Goal: Information Seeking & Learning: Learn about a topic

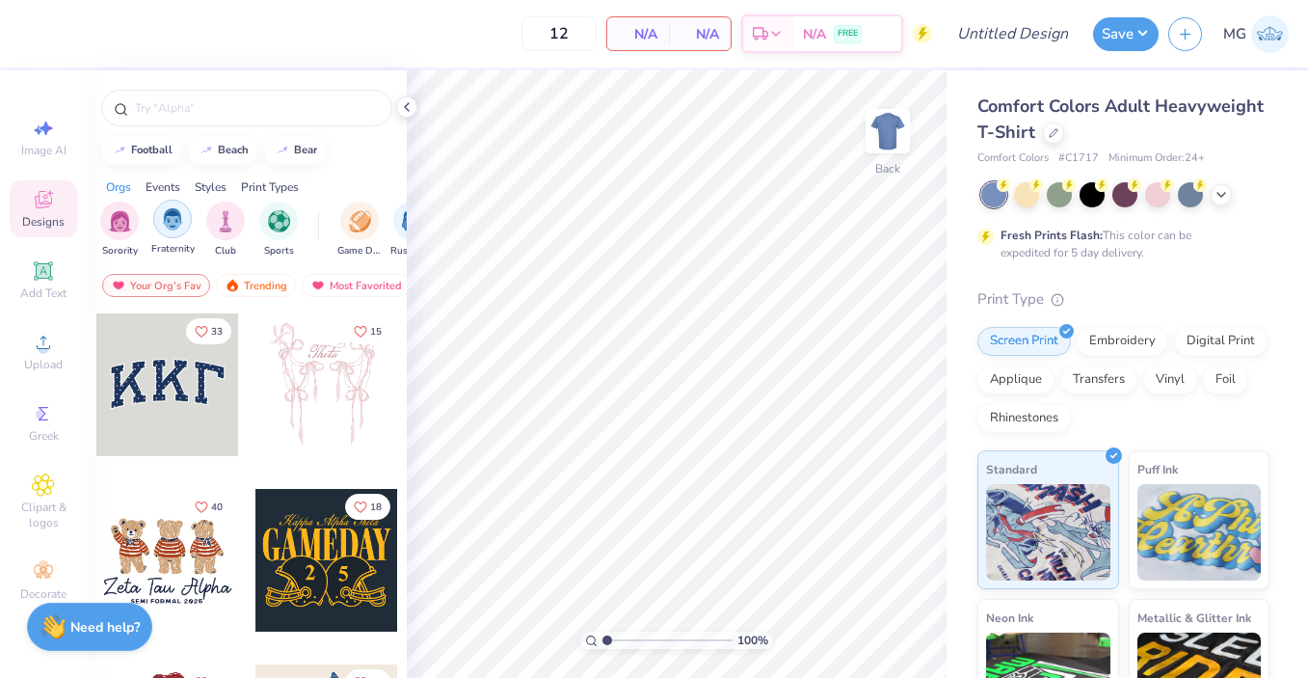
click at [168, 228] on img "filter for Fraternity" at bounding box center [172, 219] width 21 height 22
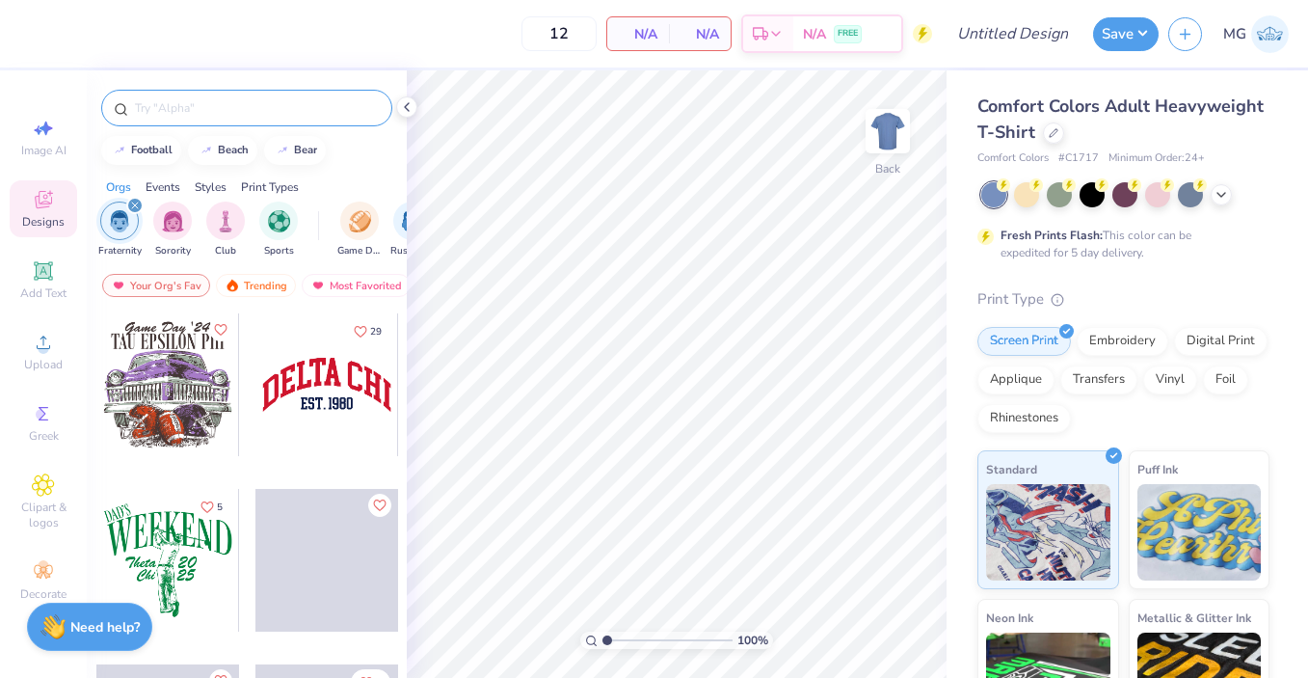
click at [202, 105] on input "text" at bounding box center [256, 107] width 247 height 19
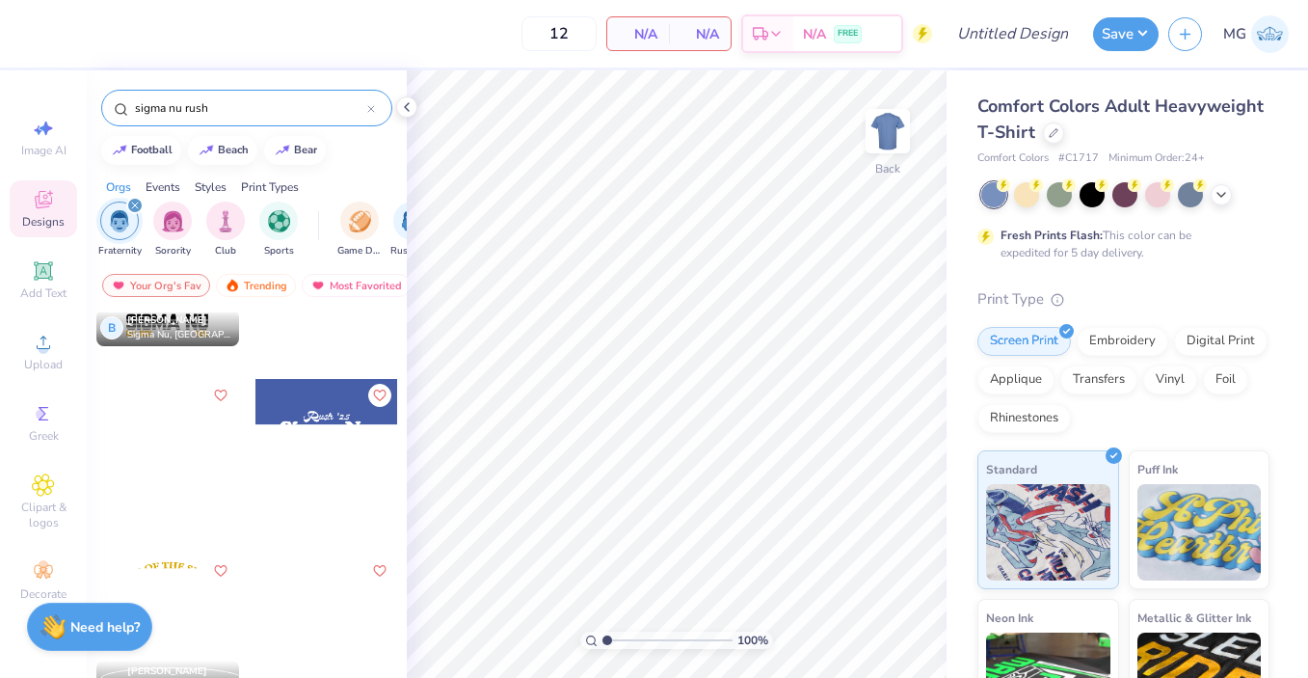
scroll to position [612, 0]
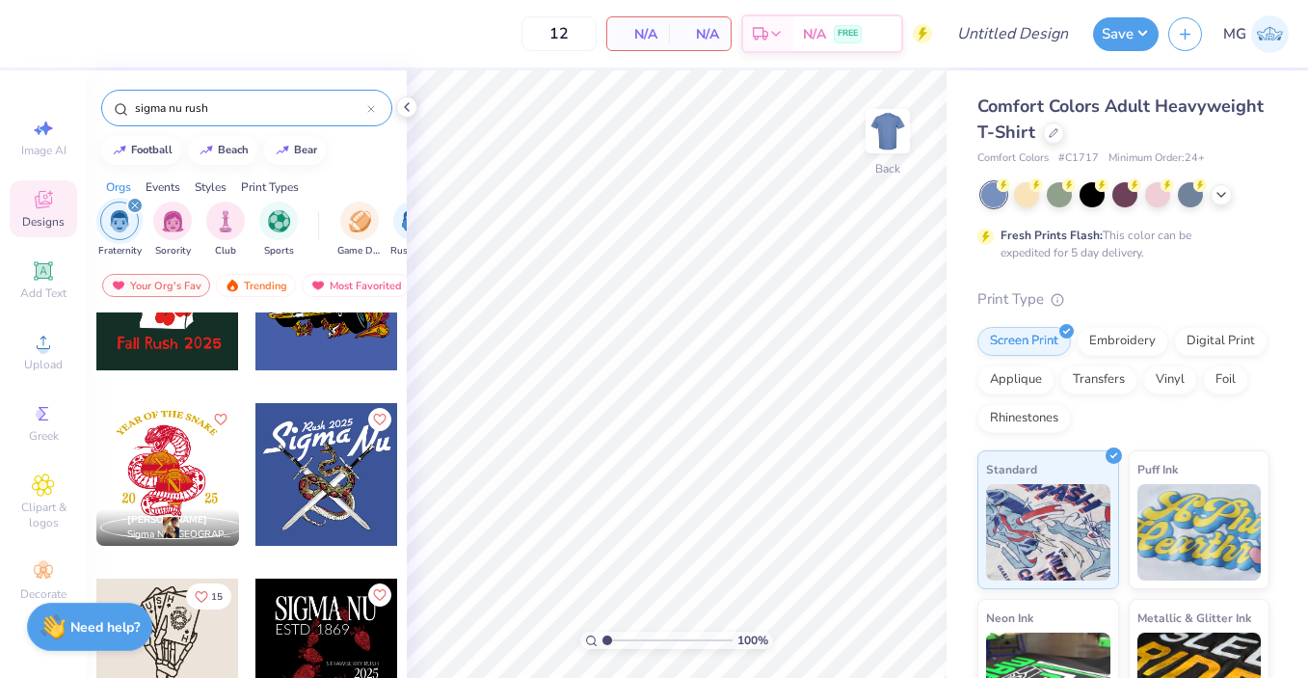
click at [95, 451] on div at bounding box center [24, 474] width 143 height 143
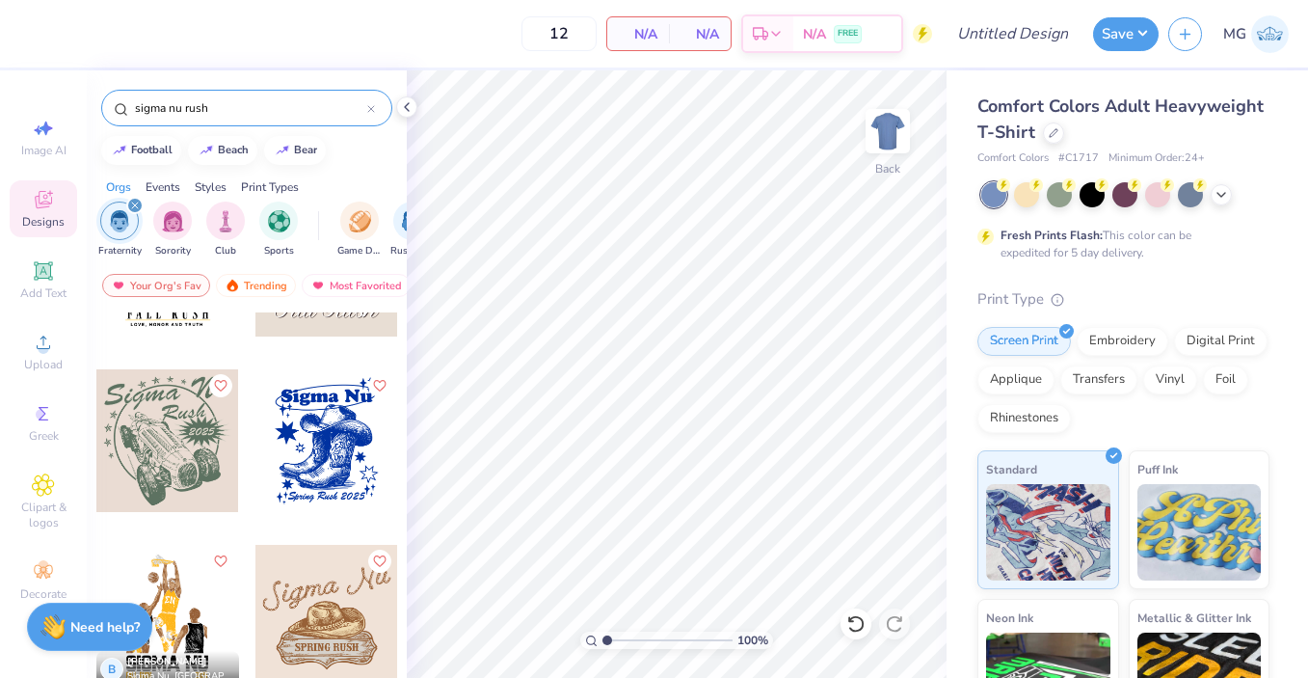
scroll to position [0, 0]
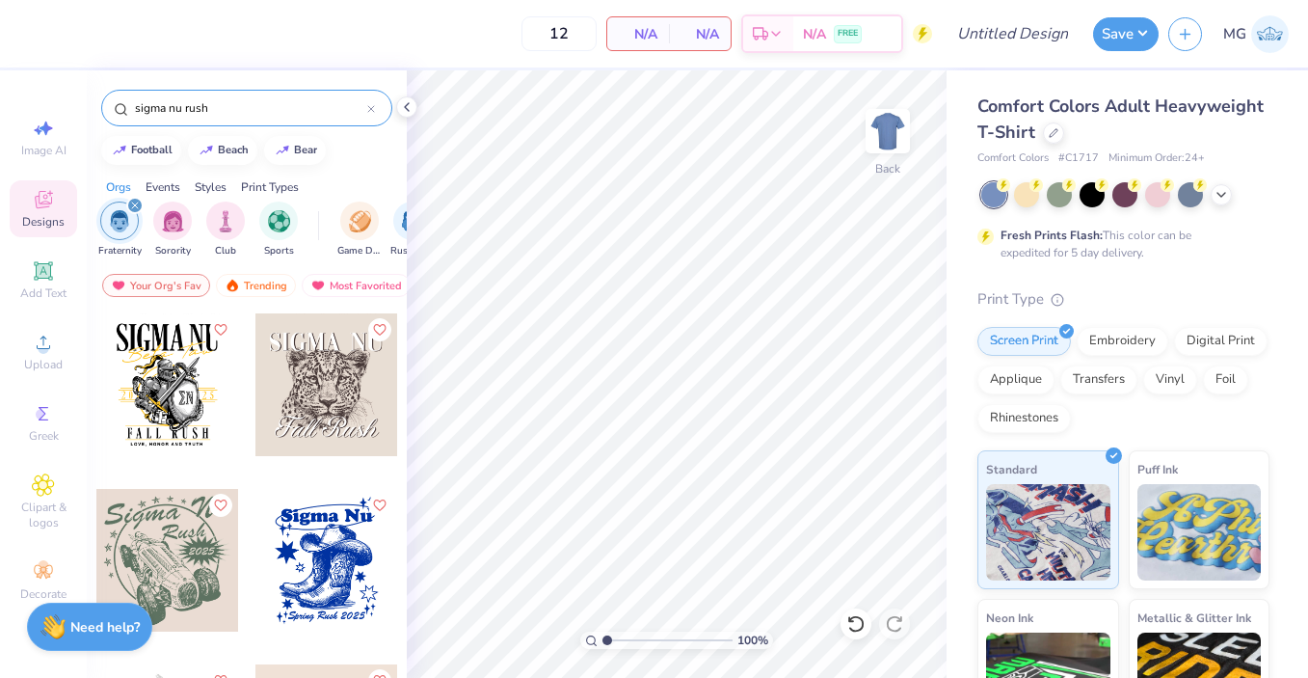
click at [213, 109] on input "sigma nu rush" at bounding box center [250, 107] width 234 height 19
type input "sigma nu"
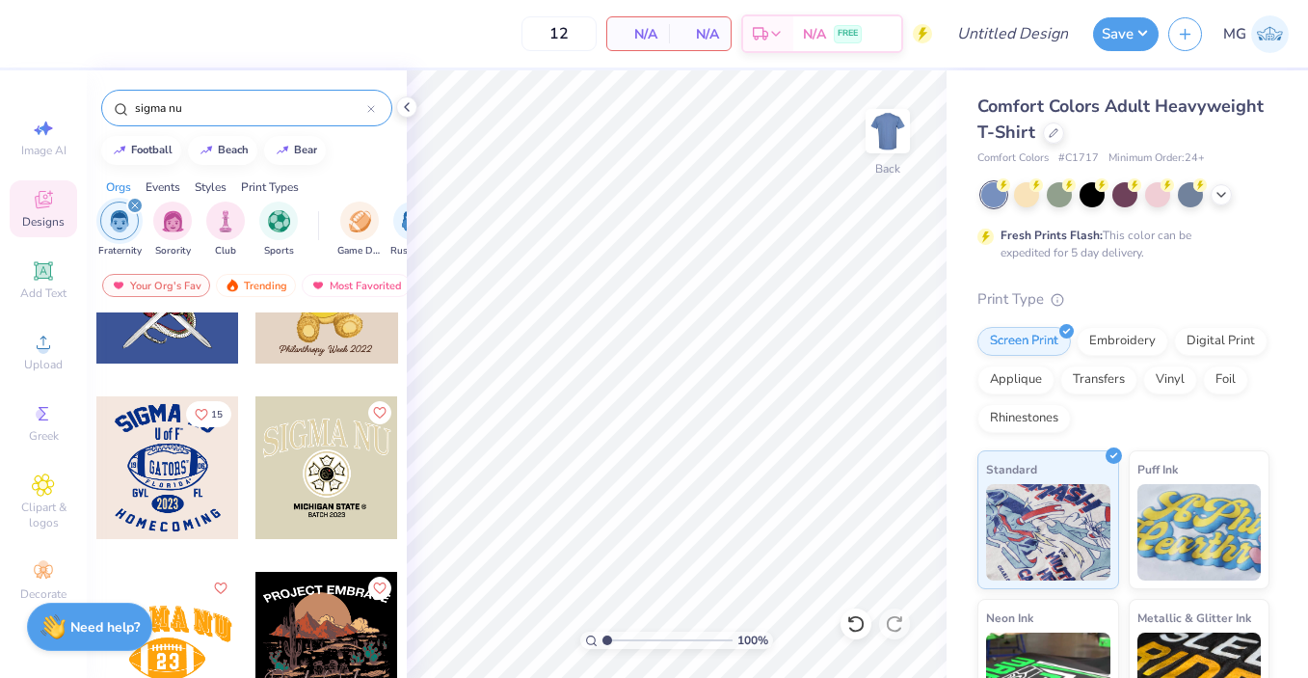
scroll to position [2903, 0]
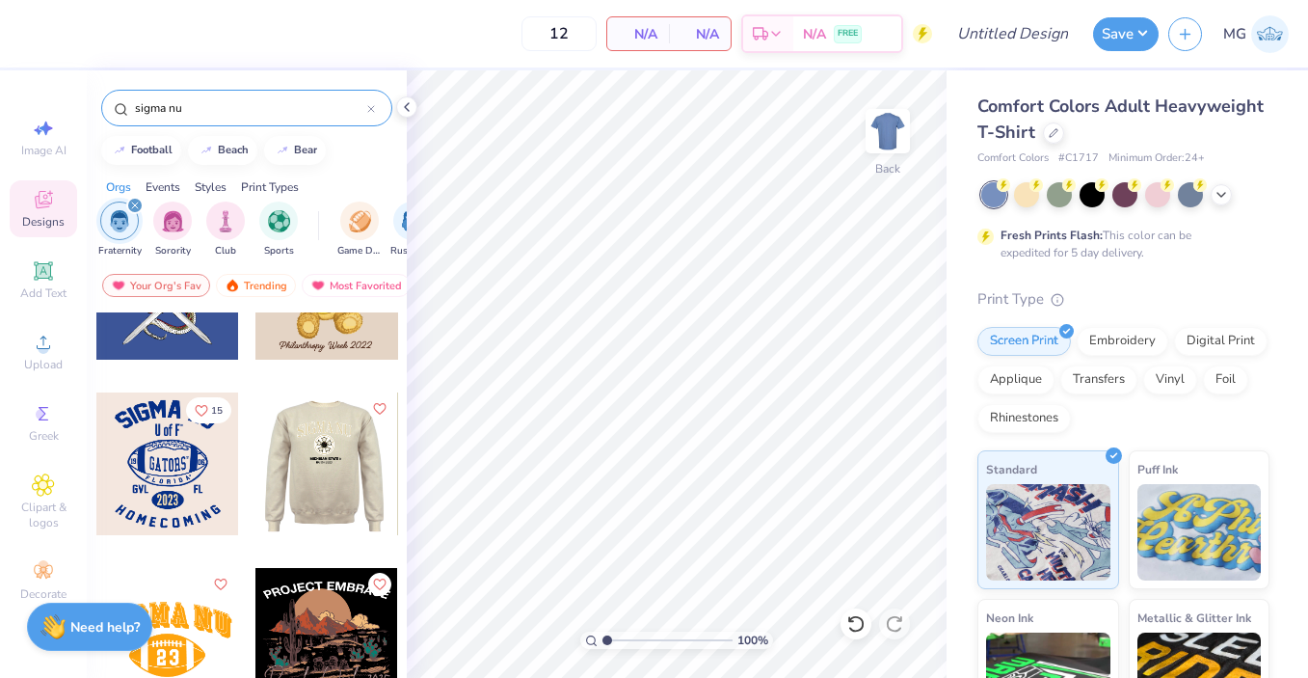
click at [367, 445] on div at bounding box center [325, 463] width 143 height 143
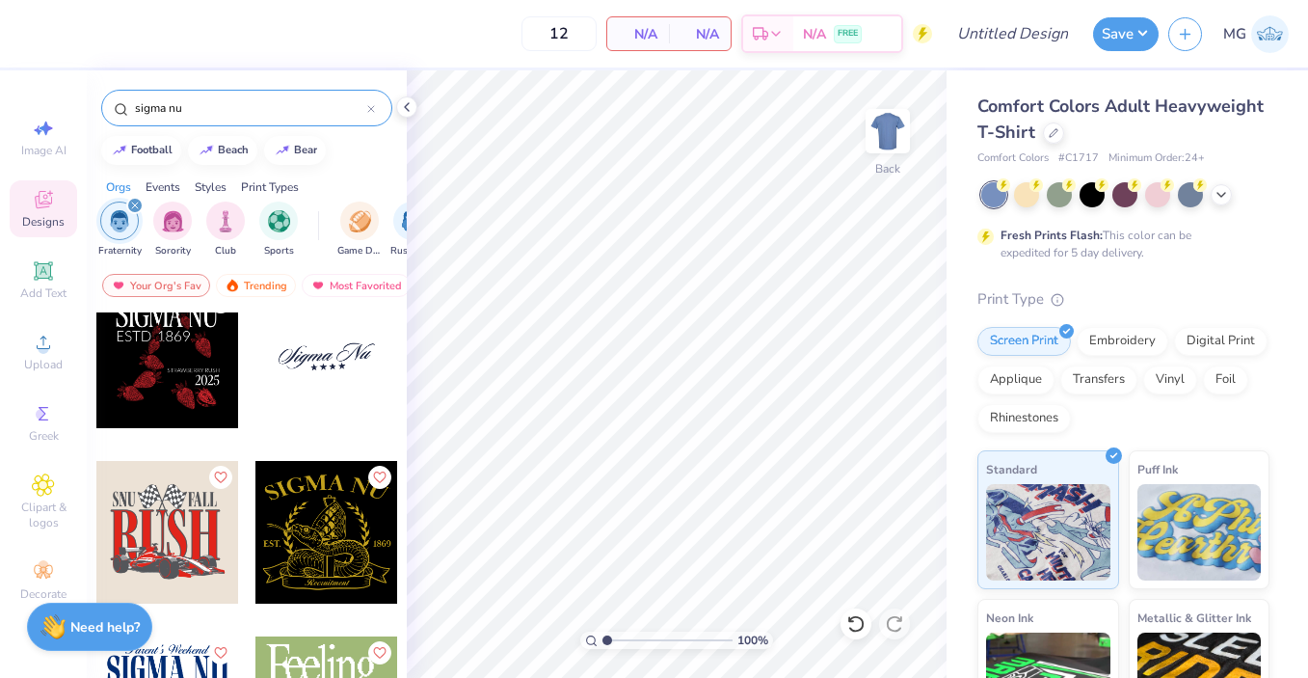
scroll to position [3406, 0]
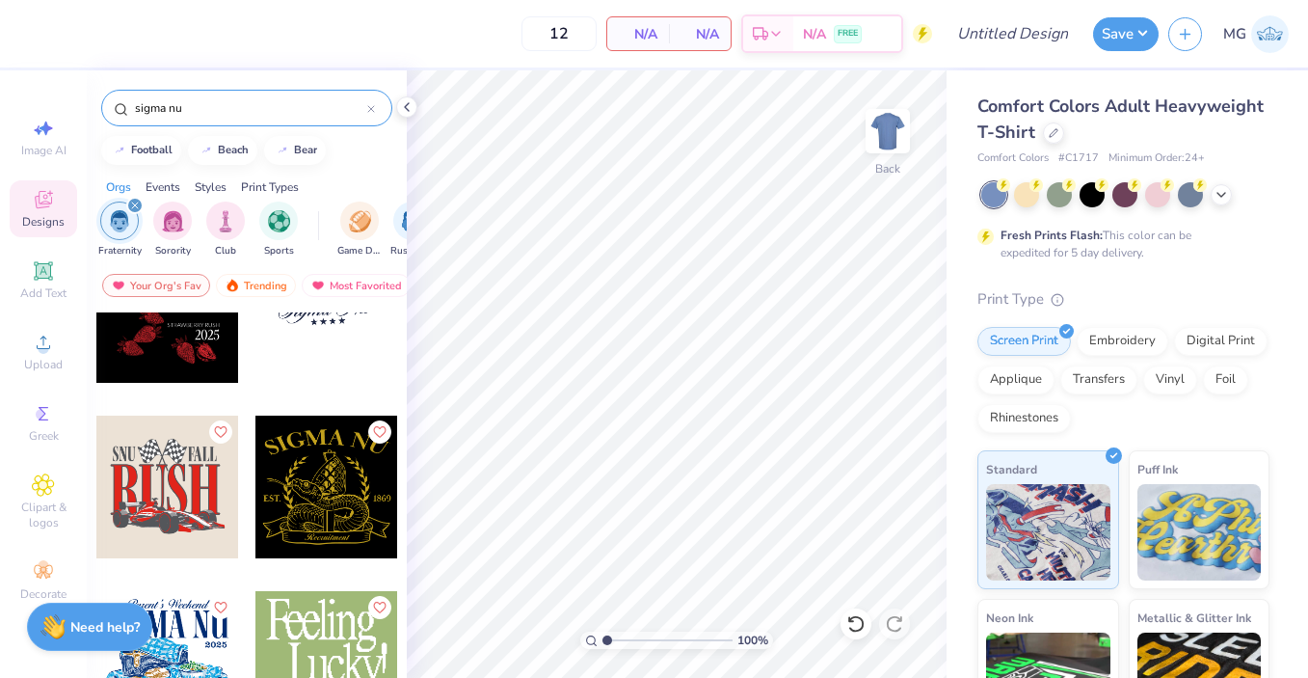
click at [347, 487] on div at bounding box center [326, 486] width 143 height 143
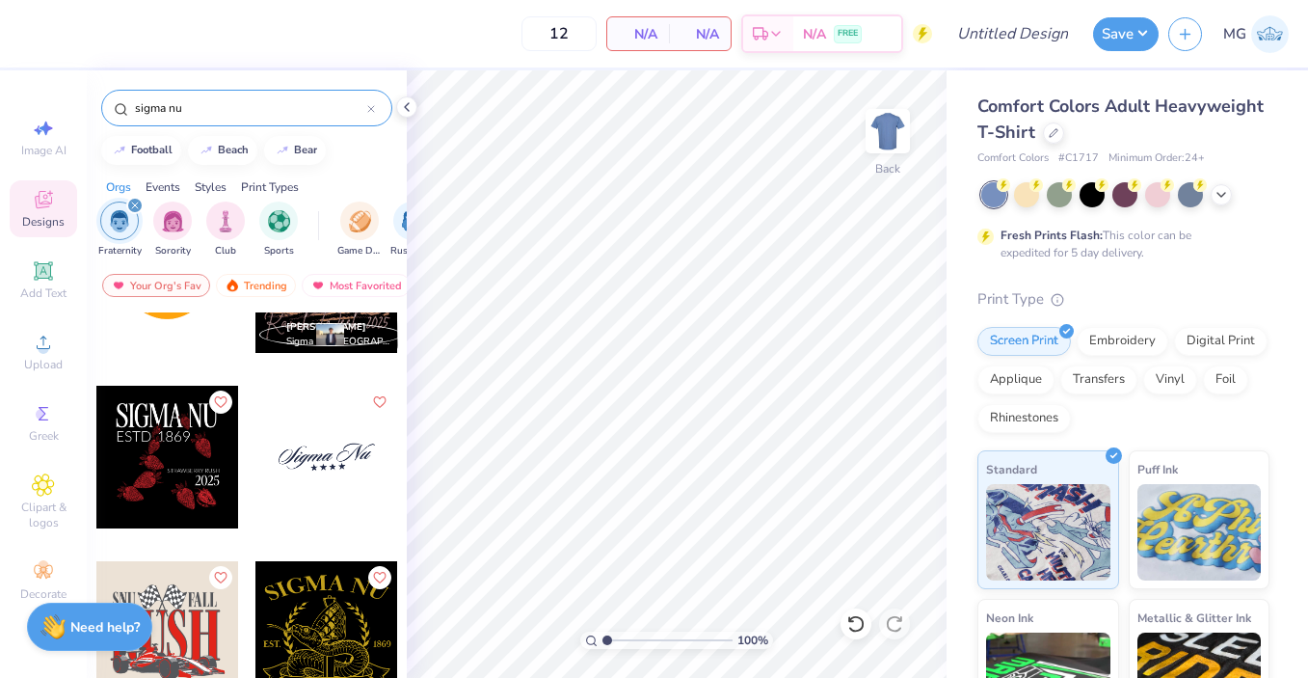
scroll to position [2654, 0]
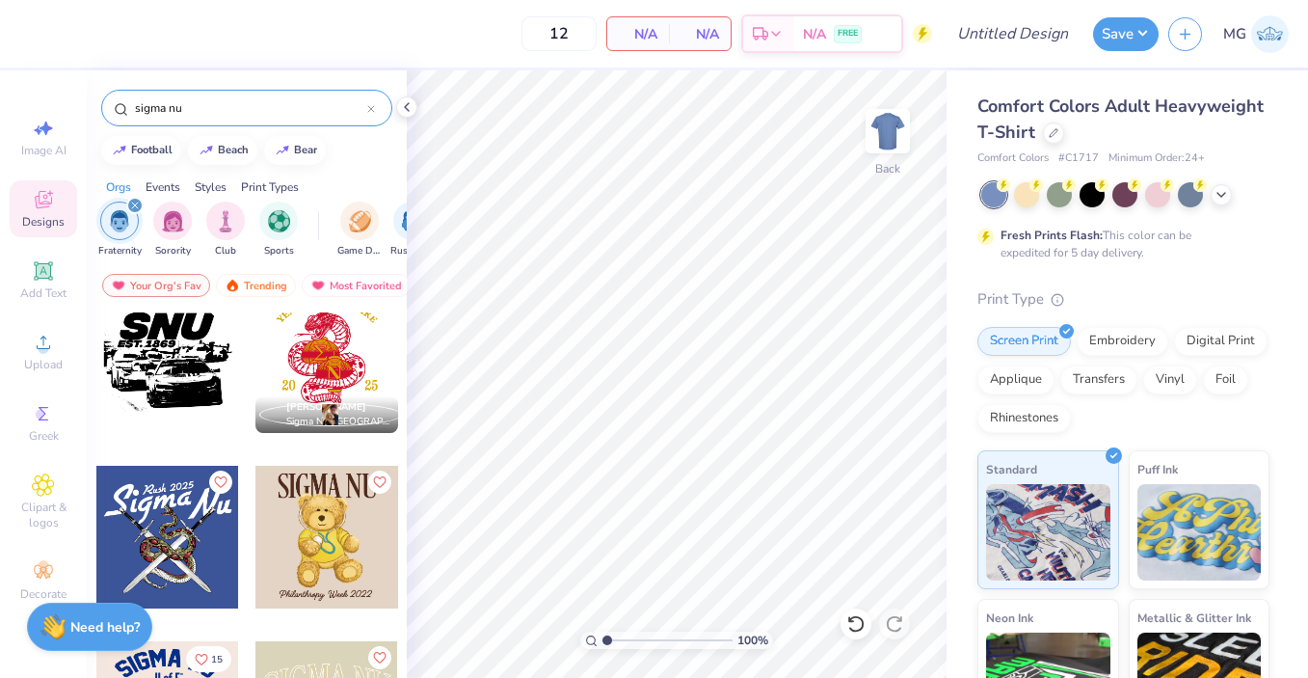
click at [379, 112] on div "sigma nu" at bounding box center [246, 108] width 291 height 37
click at [367, 101] on div at bounding box center [371, 107] width 8 height 17
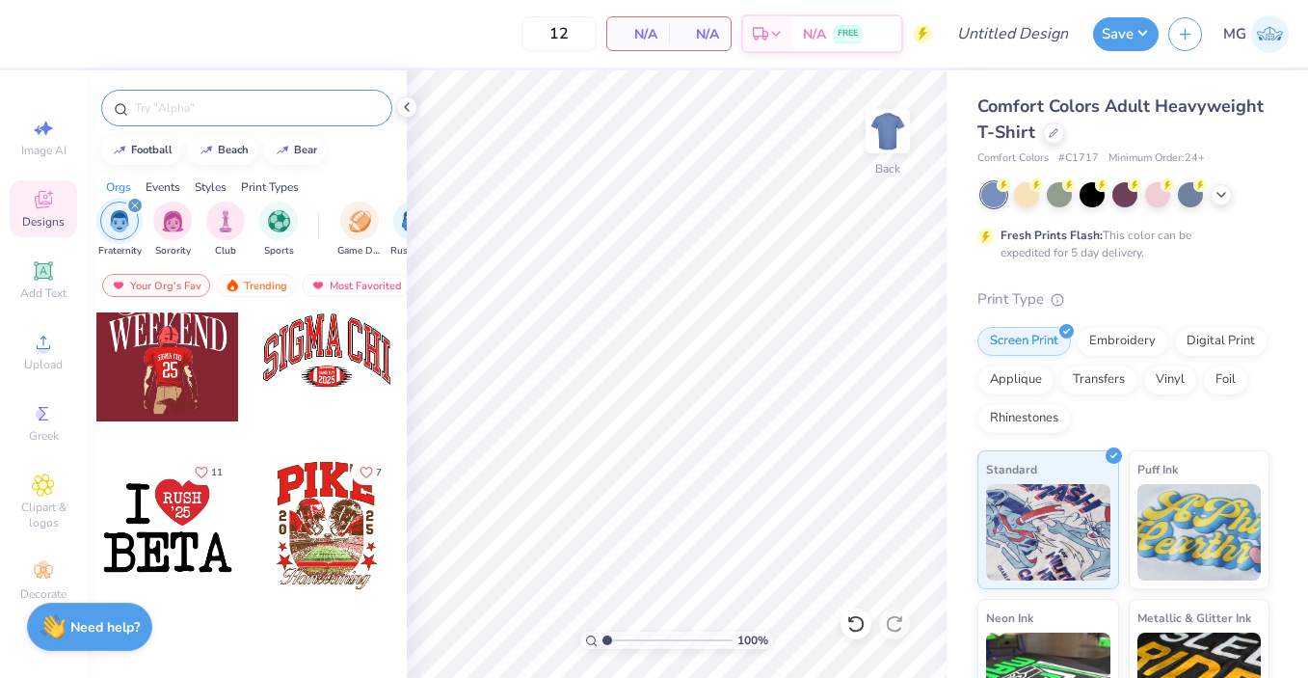
scroll to position [0, 0]
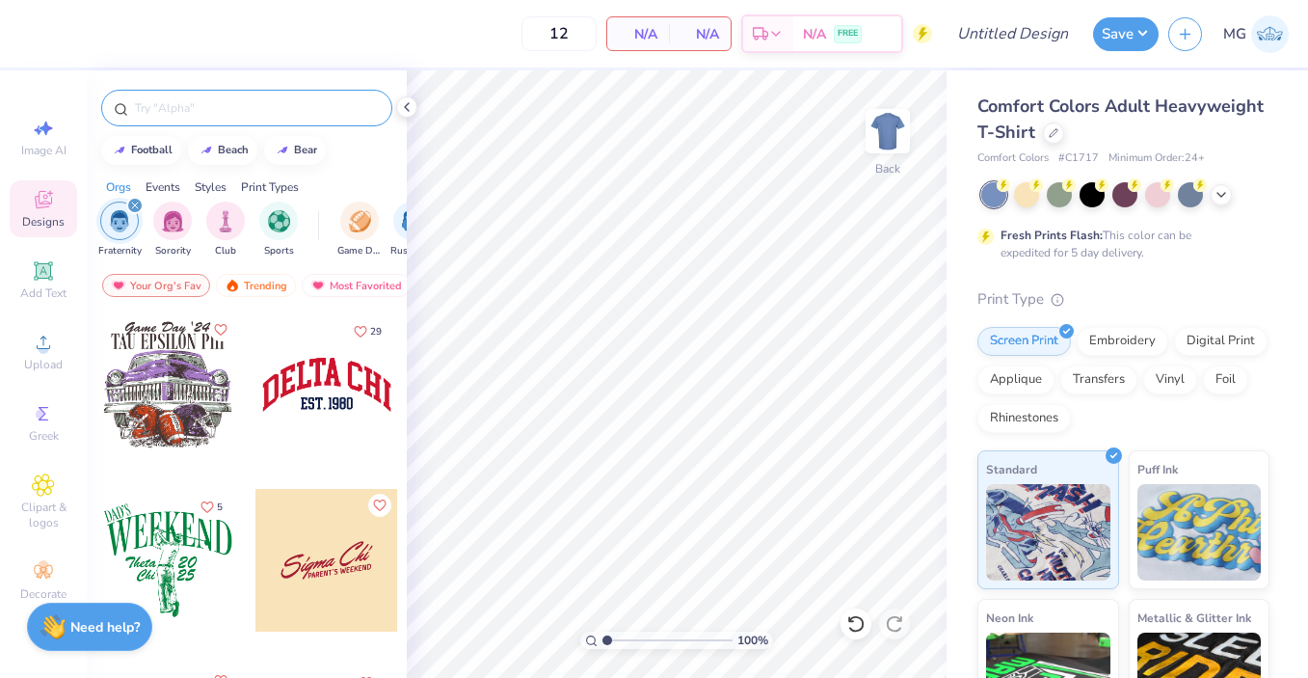
click at [122, 219] on img "filter for Fraternity" at bounding box center [119, 221] width 21 height 22
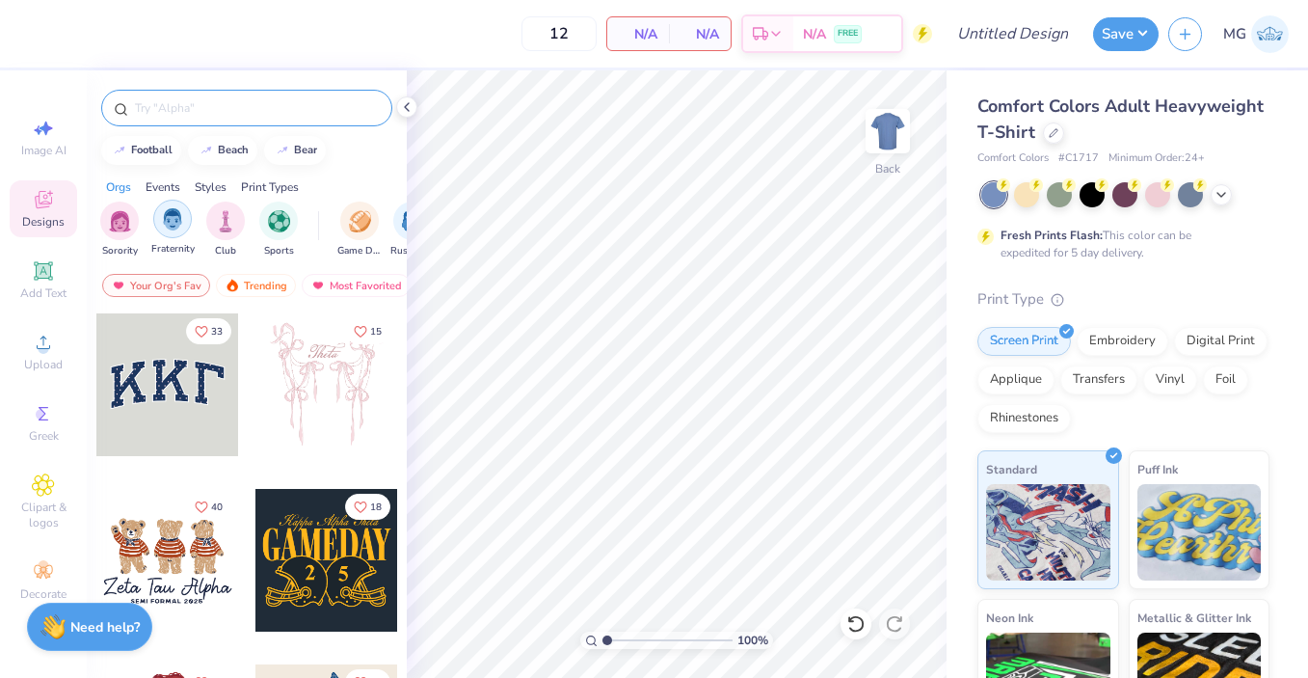
click at [173, 228] on img "filter for Fraternity" at bounding box center [172, 219] width 21 height 22
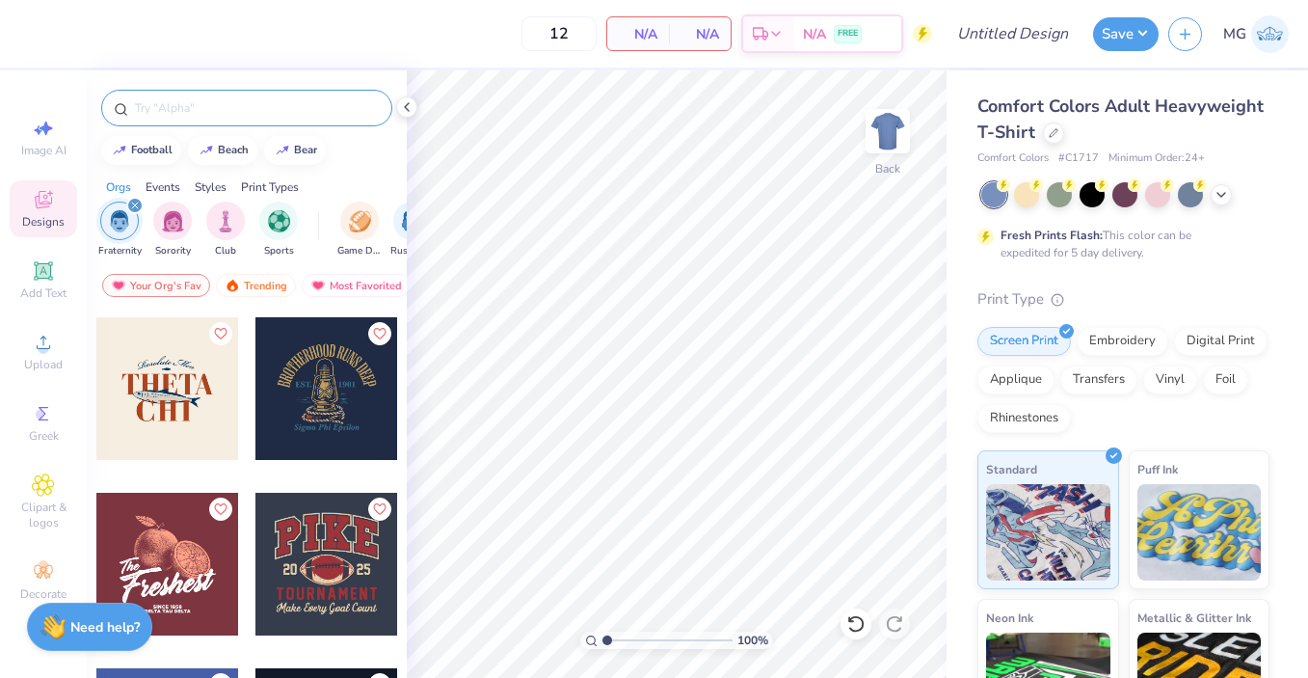
scroll to position [3505, 0]
click at [181, 423] on div at bounding box center [167, 387] width 143 height 143
